Goal: Information Seeking & Learning: Understand process/instructions

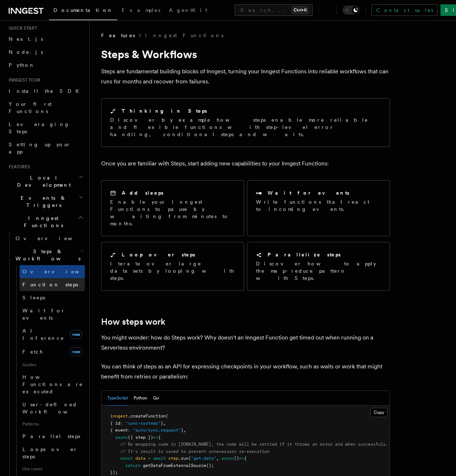
scroll to position [72, 0]
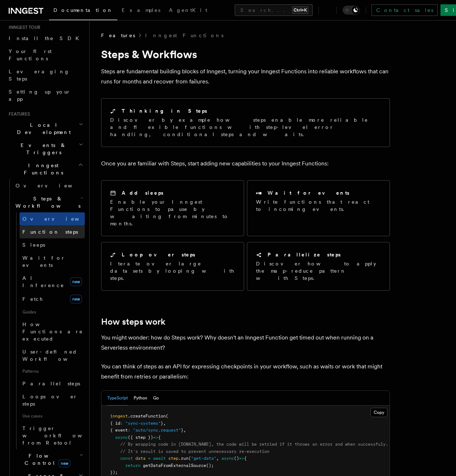
click at [48, 229] on span "Function steps" at bounding box center [50, 232] width 56 height 6
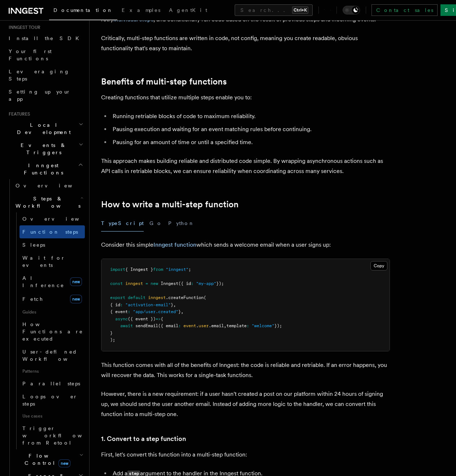
scroll to position [108, 0]
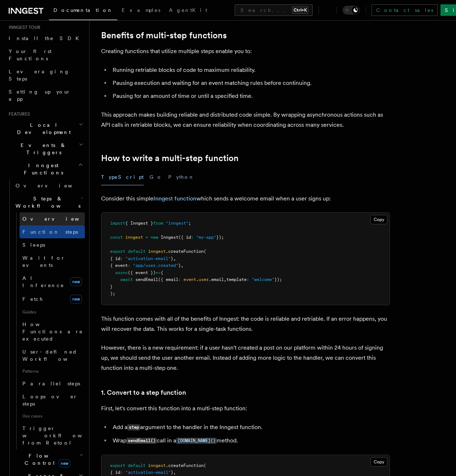
click at [34, 216] on span "Overview" at bounding box center [59, 219] width 74 height 6
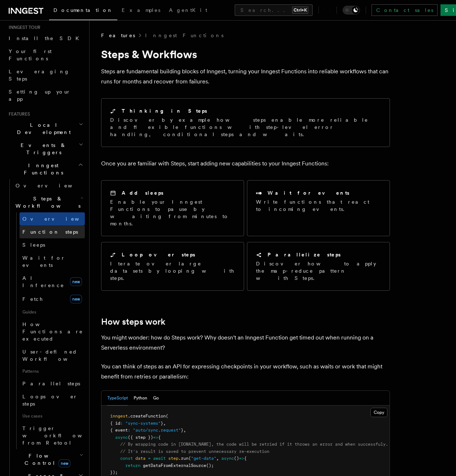
click at [35, 229] on span "Function steps" at bounding box center [50, 232] width 56 height 6
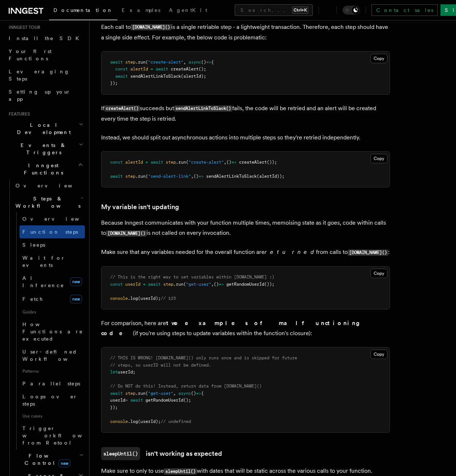
scroll to position [1697, 0]
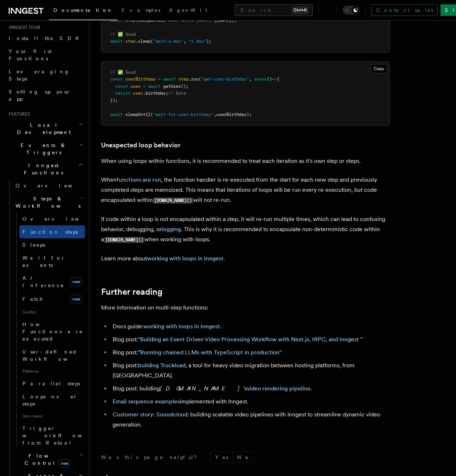
scroll to position [2202, 0]
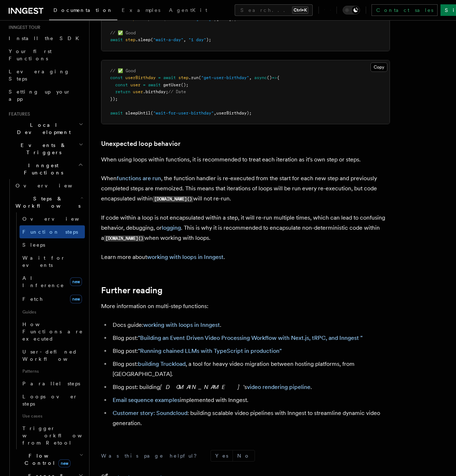
click at [305, 253] on p "Learn more about working with loops in Inngest ." at bounding box center [245, 257] width 289 height 10
click at [302, 255] on p "Learn more about working with loops in Inngest ." at bounding box center [245, 257] width 289 height 10
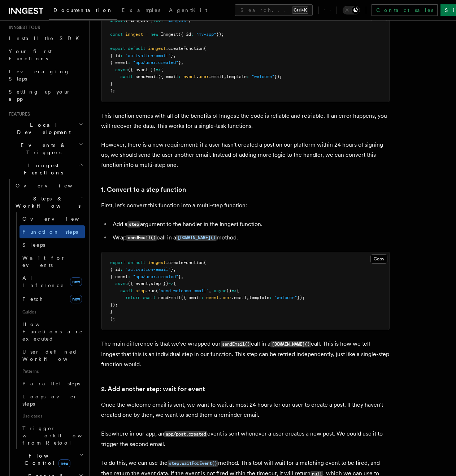
scroll to position [557, 0]
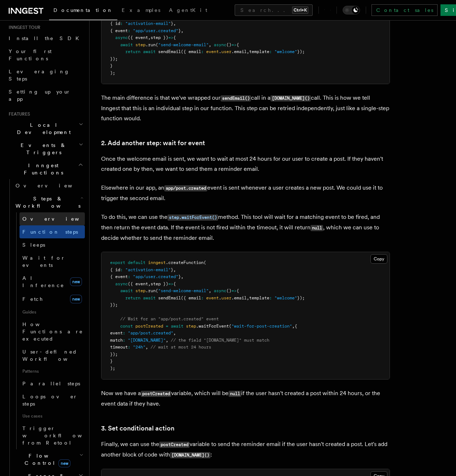
click at [50, 212] on link "Overview" at bounding box center [51, 218] width 65 height 13
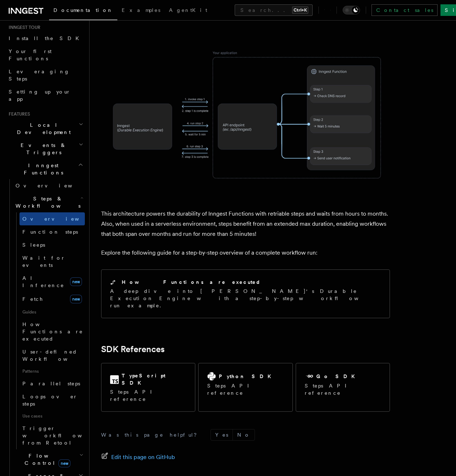
scroll to position [583, 0]
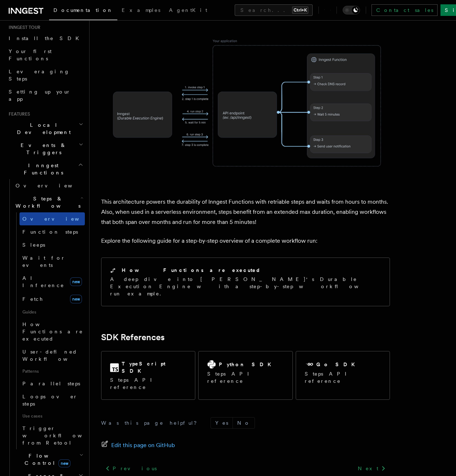
click at [46, 212] on link "Overview" at bounding box center [51, 218] width 65 height 13
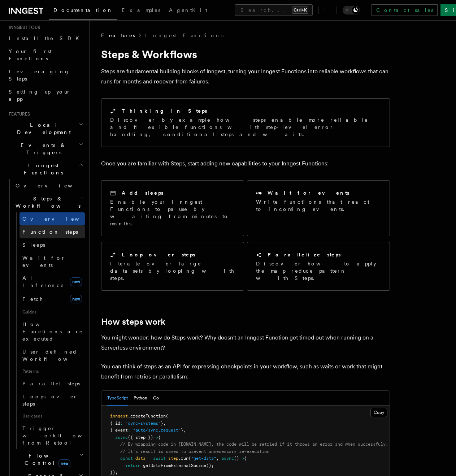
click at [46, 228] on span "Function steps" at bounding box center [50, 231] width 56 height 7
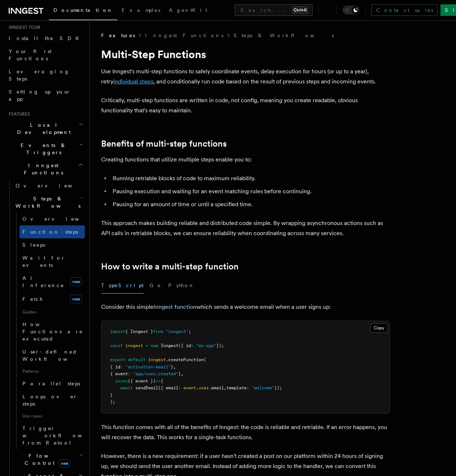
click at [134, 81] on link "individual steps" at bounding box center [133, 81] width 40 height 7
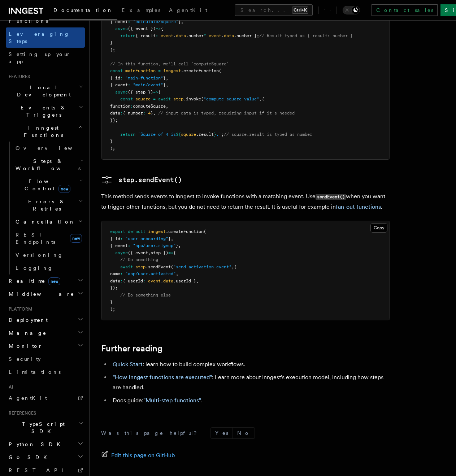
scroll to position [116, 0]
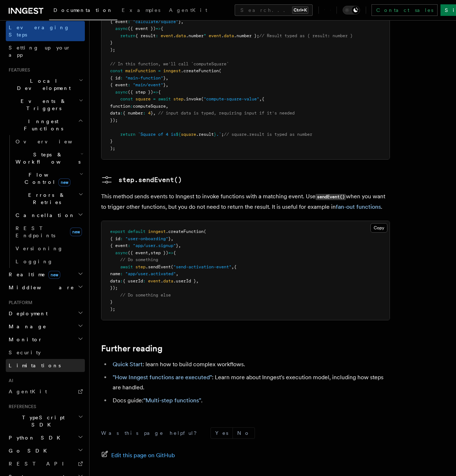
click at [26, 362] on span "Limitations" at bounding box center [35, 365] width 52 height 6
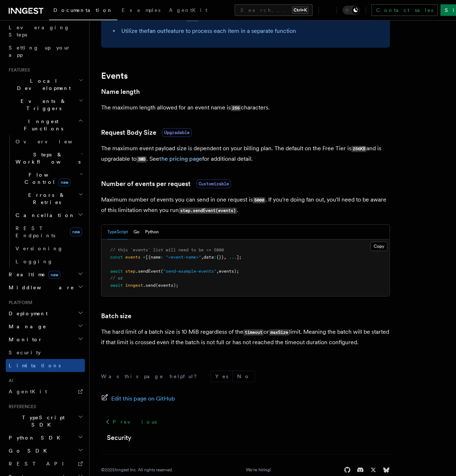
scroll to position [546, 0]
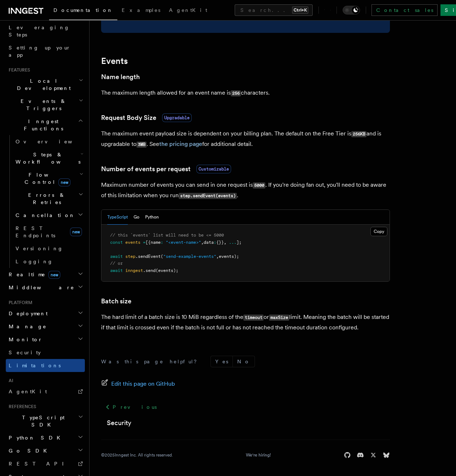
click at [257, 183] on code "5000" at bounding box center [259, 185] width 13 height 6
click at [242, 169] on h3 "Number of events per request Customizable" at bounding box center [245, 169] width 289 height 10
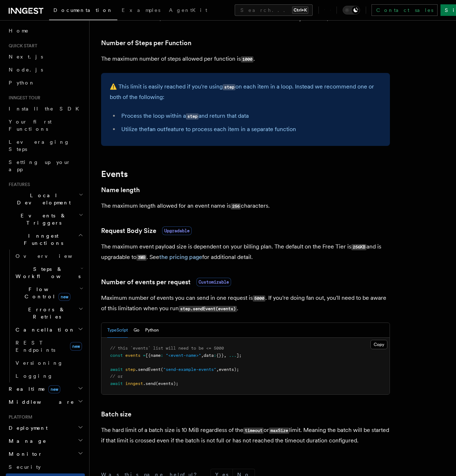
scroll to position [0, 0]
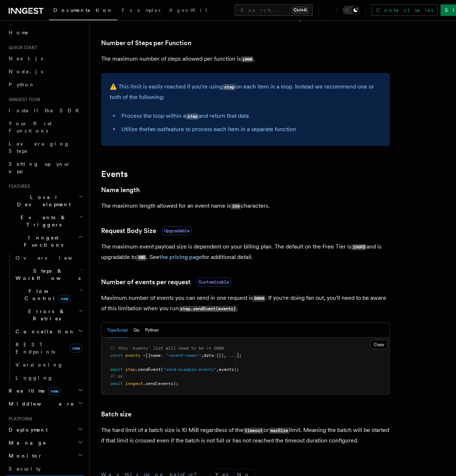
click at [30, 267] on span "Steps & Workflows" at bounding box center [47, 274] width 68 height 14
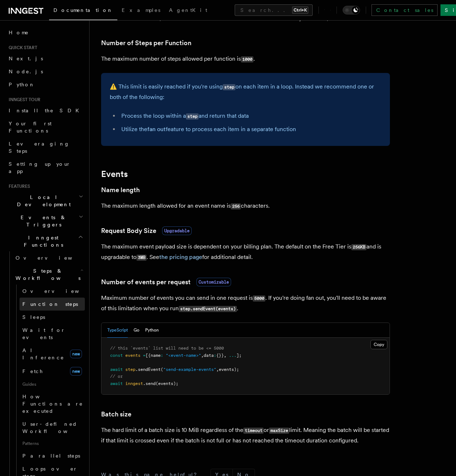
click at [38, 297] on link "Function steps" at bounding box center [51, 303] width 65 height 13
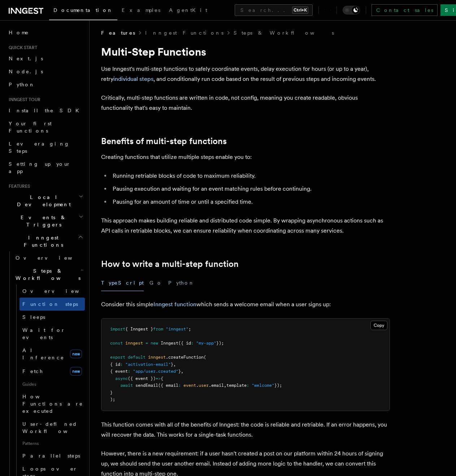
scroll to position [217, 0]
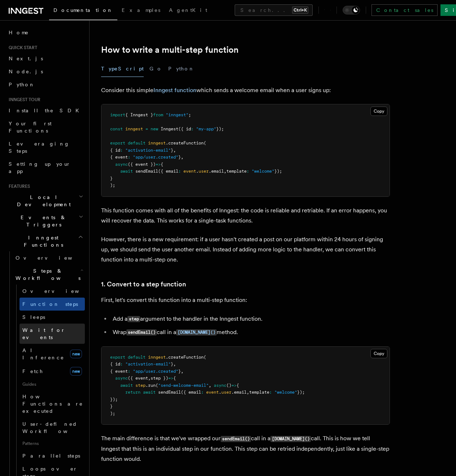
click at [42, 327] on span "Wait for events" at bounding box center [43, 333] width 43 height 13
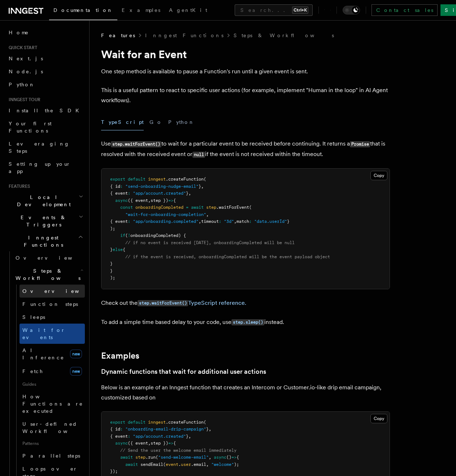
click at [40, 288] on span "Overview" at bounding box center [59, 291] width 74 height 6
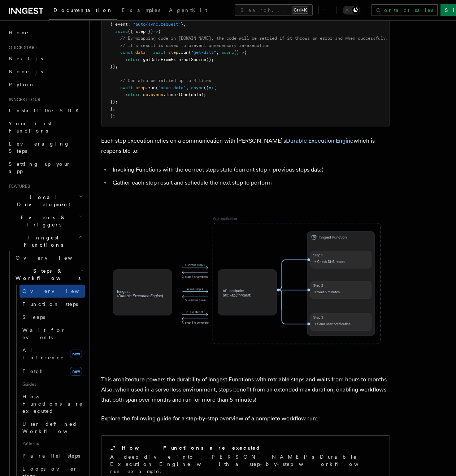
scroll to position [403, 0]
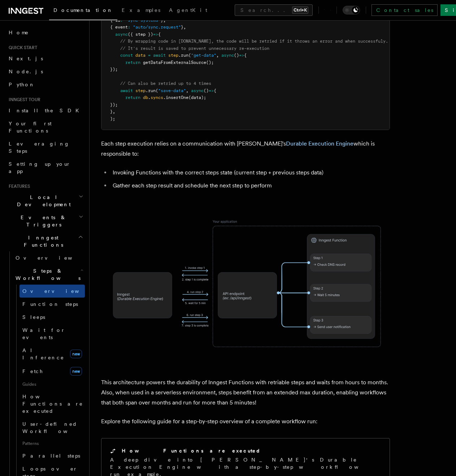
click at [45, 214] on span "Events & Triggers" at bounding box center [42, 221] width 73 height 14
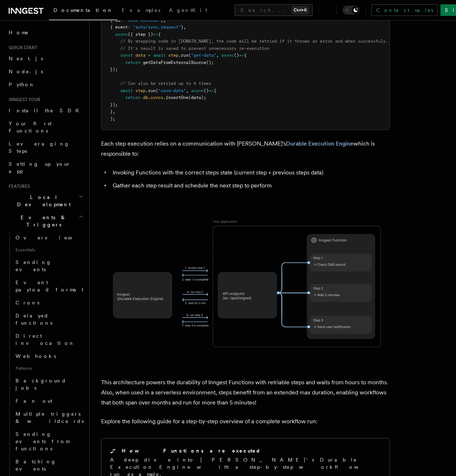
click at [47, 214] on span "Events & Triggers" at bounding box center [42, 221] width 73 height 14
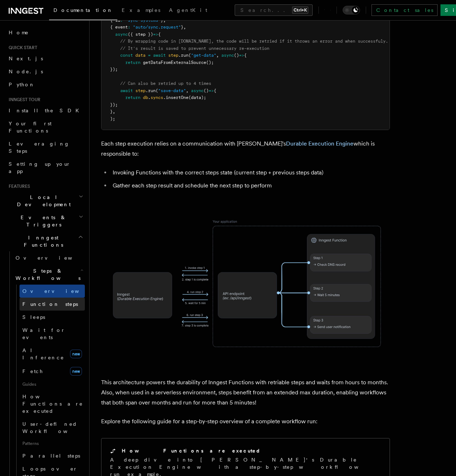
click at [34, 300] on span "Function steps" at bounding box center [50, 303] width 56 height 7
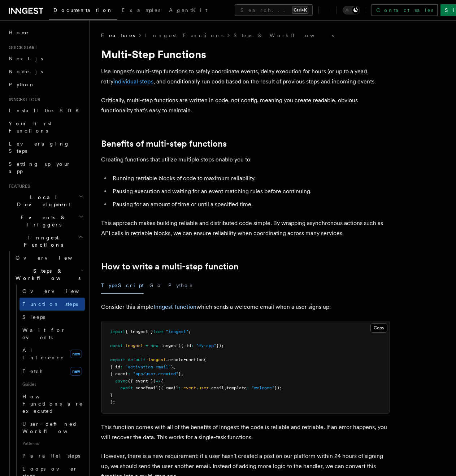
click at [125, 83] on link "individual steps" at bounding box center [133, 81] width 40 height 7
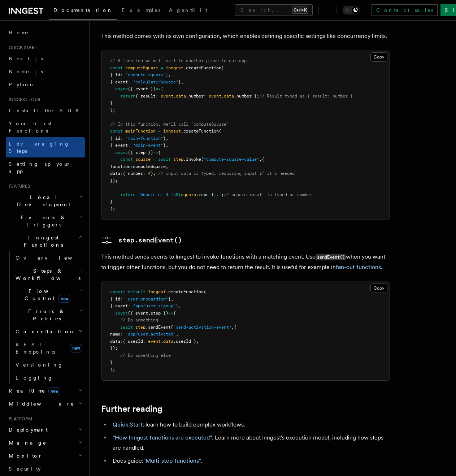
scroll to position [1357, 0]
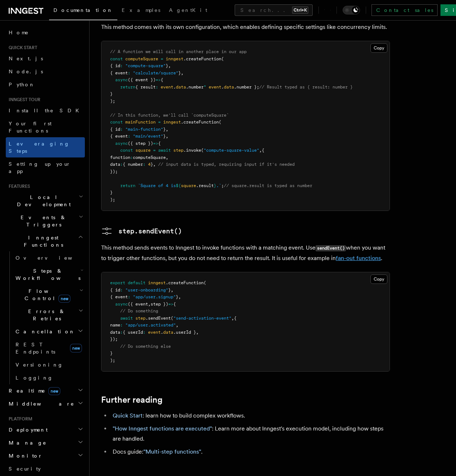
click at [364, 255] on link "fan-out functions" at bounding box center [358, 258] width 45 height 7
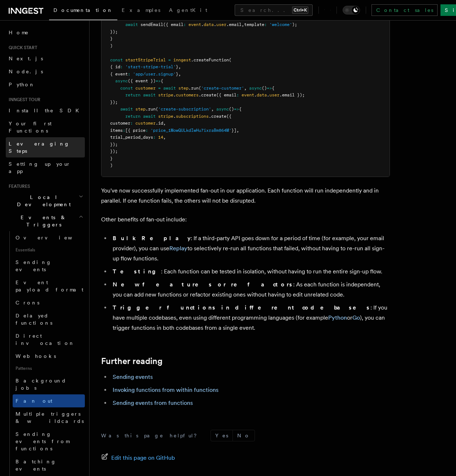
click at [35, 141] on span "Leveraging Steps" at bounding box center [39, 147] width 61 height 13
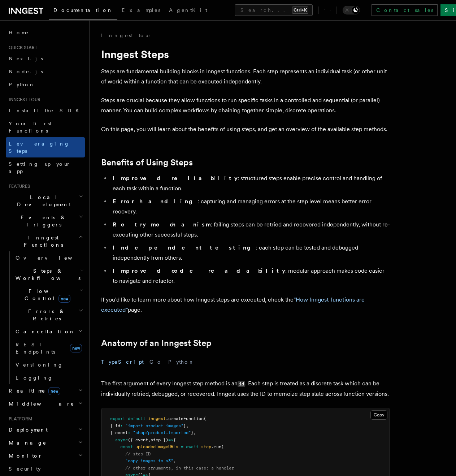
click at [235, 16] on button "Search... Ctrl+K" at bounding box center [274, 10] width 78 height 12
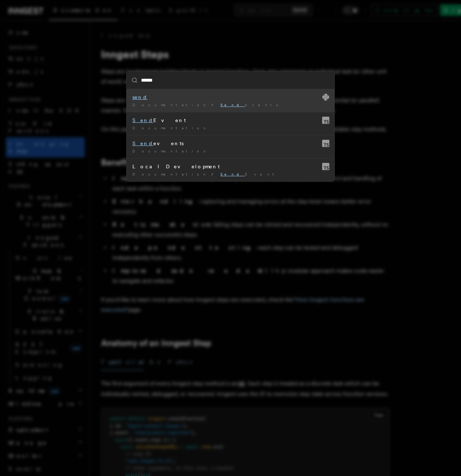
type input "*******"
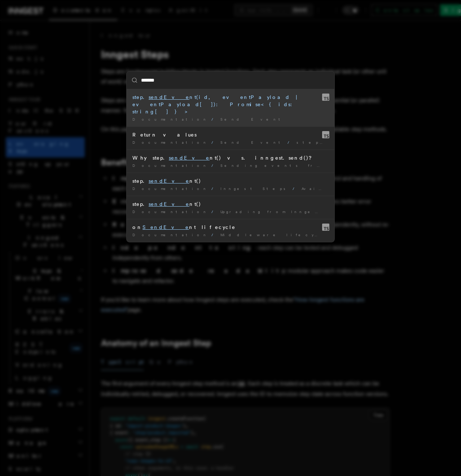
click at [199, 99] on div "step. sendEve nt(id, eventPayload | eventPayload[]): Promise<{ ids: string[] }>" at bounding box center [230, 105] width 196 height 22
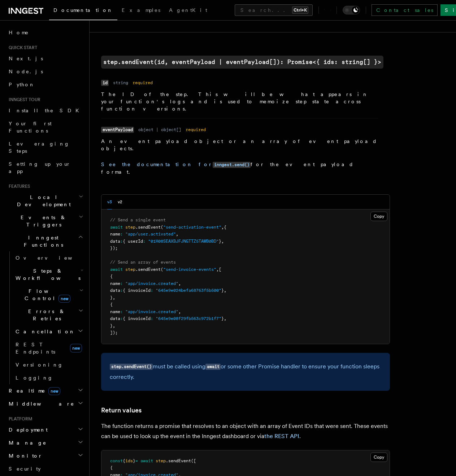
scroll to position [241, 0]
